Goal: Entertainment & Leisure: Consume media (video, audio)

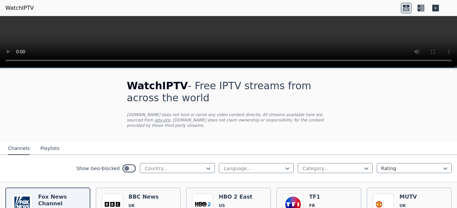
click at [144, 141] on nav "Channels Playlists" at bounding box center [228, 147] width 457 height 13
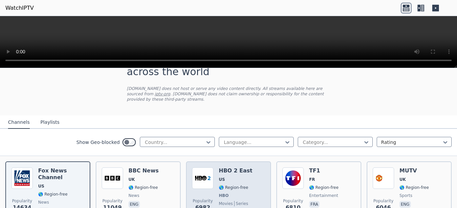
scroll to position [27, 0]
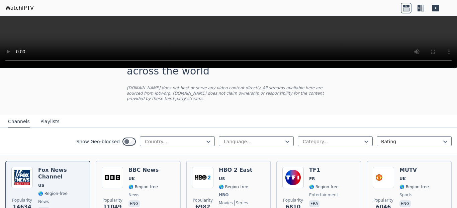
click at [51, 116] on button "Playlists" at bounding box center [50, 121] width 19 height 13
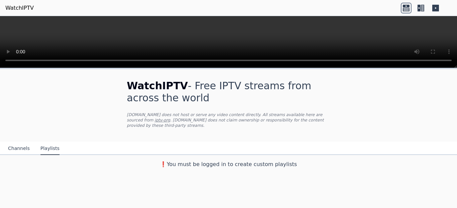
scroll to position [0, 0]
click at [282, 160] on h3 "❗️You must be logged in to create custom playlists" at bounding box center [228, 164] width 225 height 8
click at [435, 10] on icon at bounding box center [436, 8] width 7 height 7
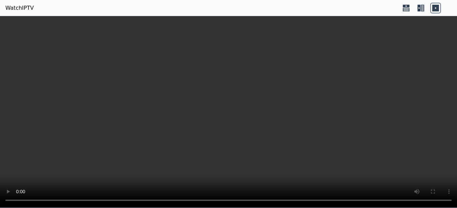
click at [407, 8] on icon at bounding box center [406, 8] width 11 height 11
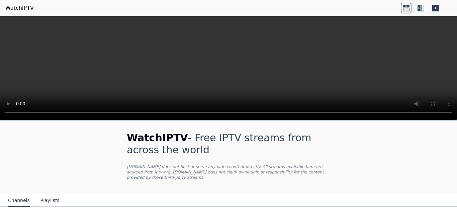
click at [332, 164] on div "WatchIPTV - Free IPTV streams from across the world [DOMAIN_NAME] does not host…" at bounding box center [228, 157] width 225 height 72
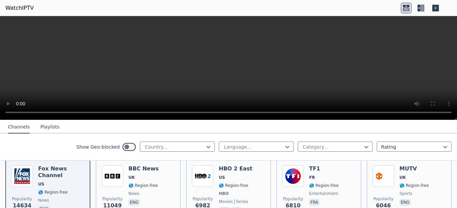
scroll to position [67, 0]
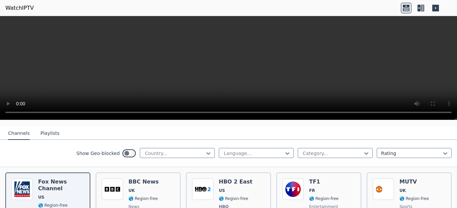
click at [422, 64] on video at bounding box center [228, 68] width 457 height 104
click at [420, 10] on icon at bounding box center [419, 8] width 3 height 7
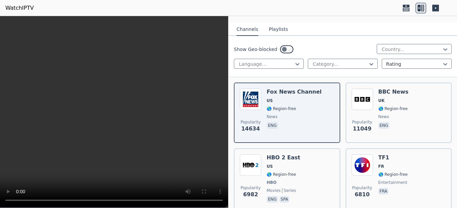
click at [297, 45] on div "Show Geo-blocked Country..." at bounding box center [343, 49] width 218 height 11
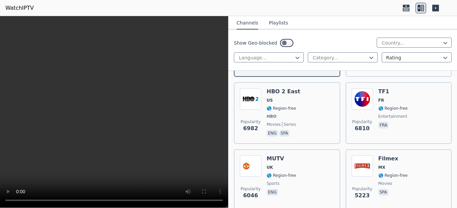
scroll to position [134, 0]
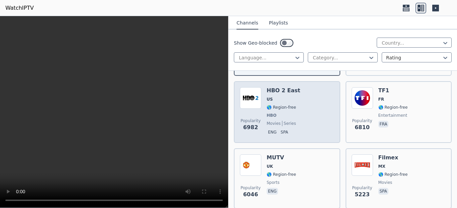
click at [285, 90] on div "HBO 2 East US 🌎 Region-free HBO movies series eng spa" at bounding box center [283, 112] width 33 height 50
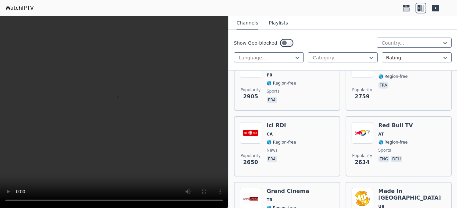
scroll to position [496, 0]
